Goal: Information Seeking & Learning: Learn about a topic

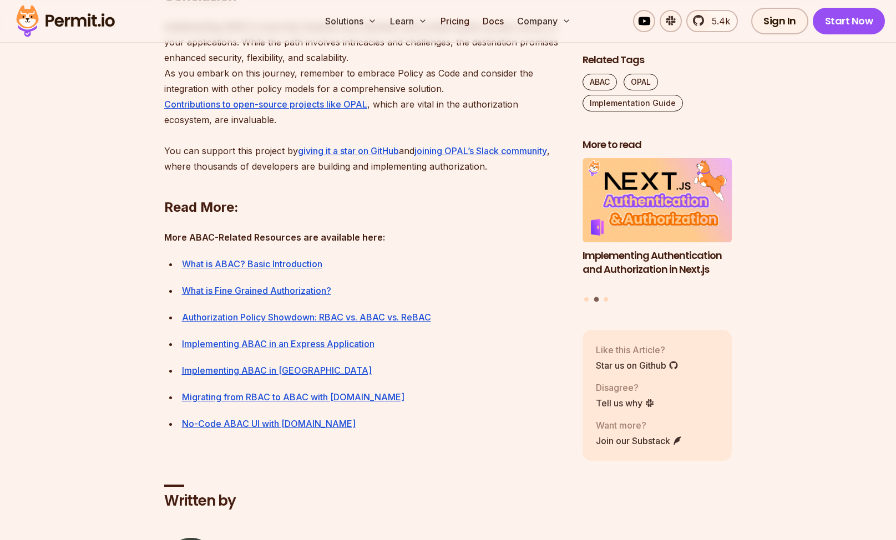
scroll to position [5284, 0]
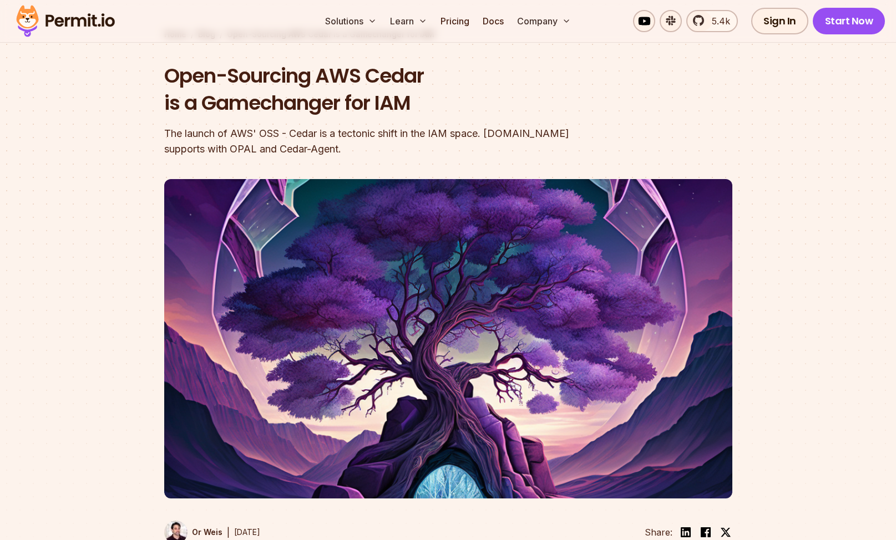
scroll to position [332, 0]
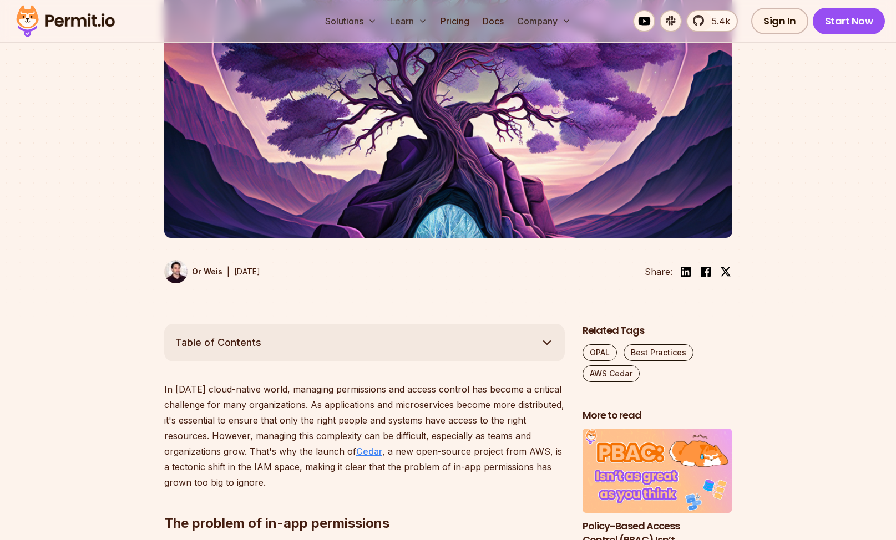
click at [367, 453] on link "Cedar" at bounding box center [369, 451] width 26 height 11
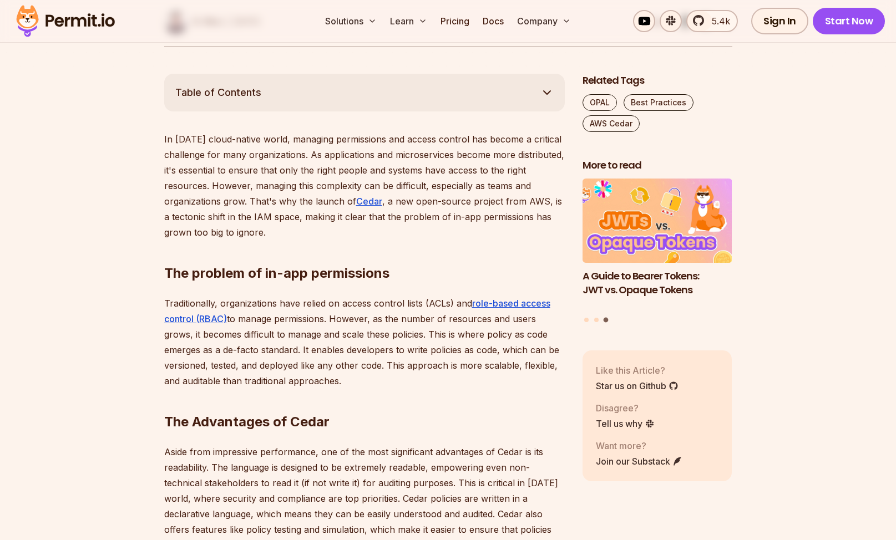
scroll to position [630, 0]
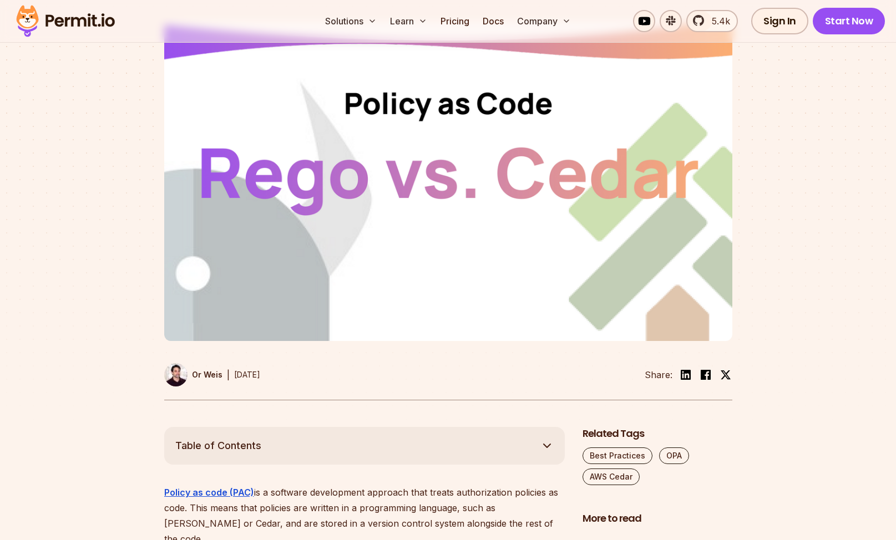
scroll to position [576, 0]
